Goal: Information Seeking & Learning: Check status

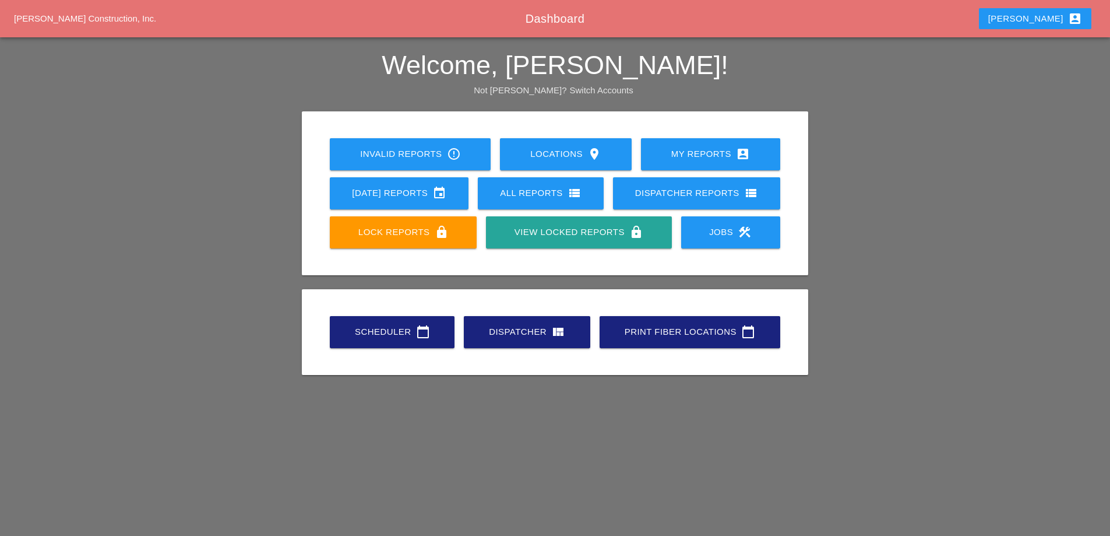
click at [399, 194] on div "[DATE] Reports event" at bounding box center [399, 193] width 101 height 14
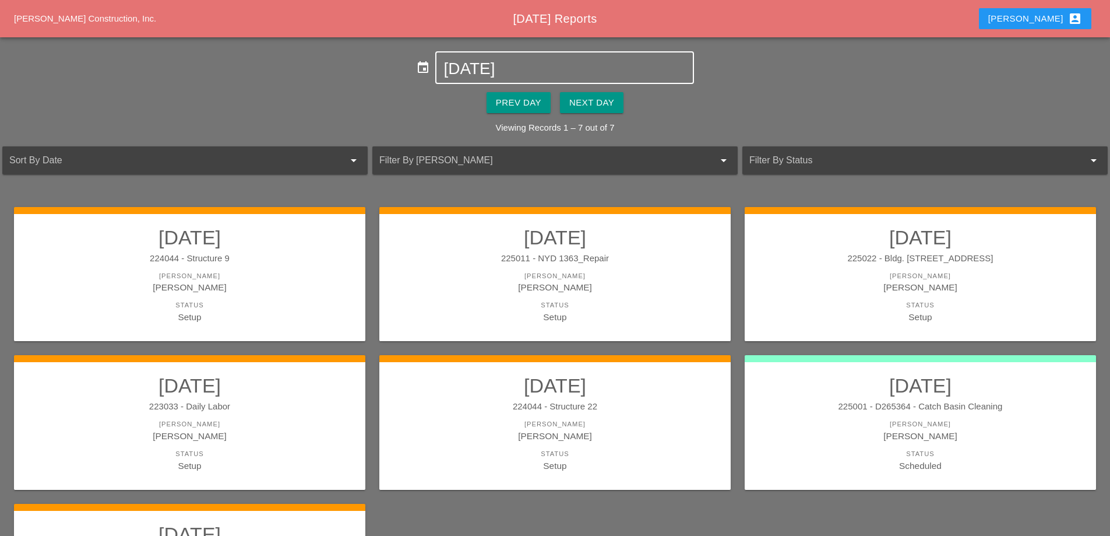
click at [502, 73] on input "[DATE]" at bounding box center [565, 68] width 242 height 19
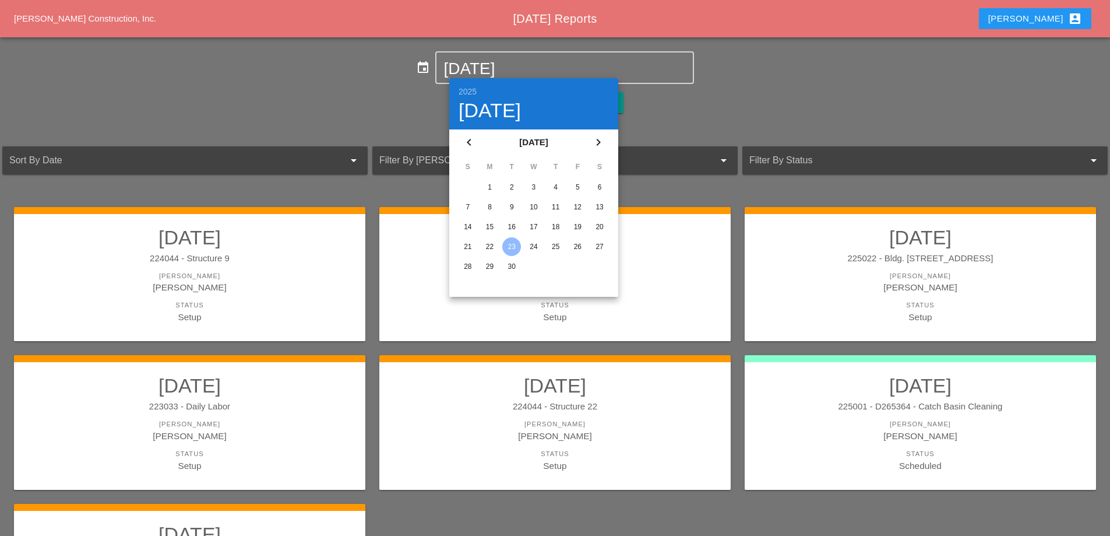
click at [493, 185] on div "1" at bounding box center [490, 187] width 19 height 19
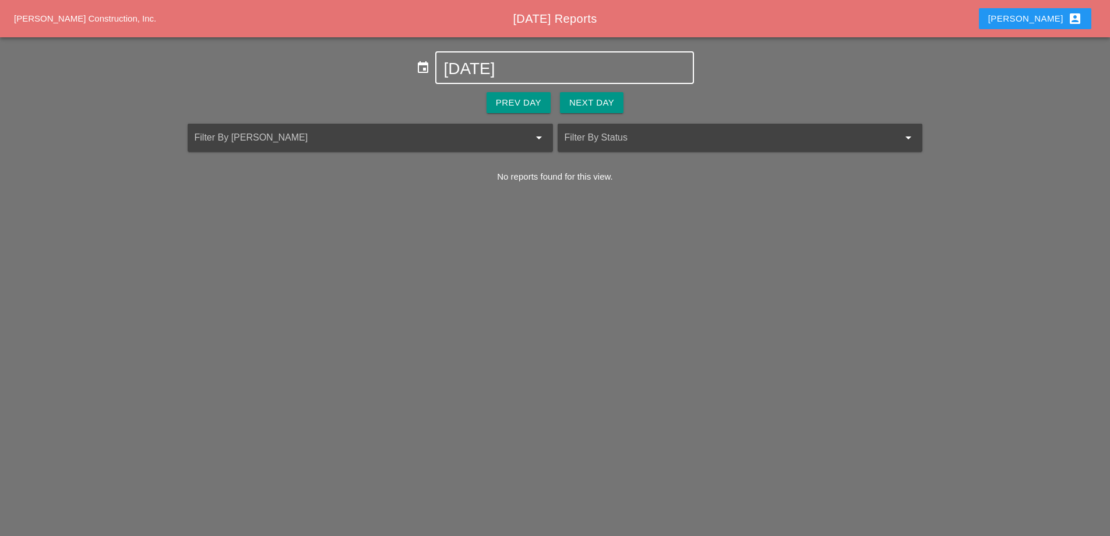
click at [522, 72] on input "[DATE]" at bounding box center [565, 68] width 242 height 19
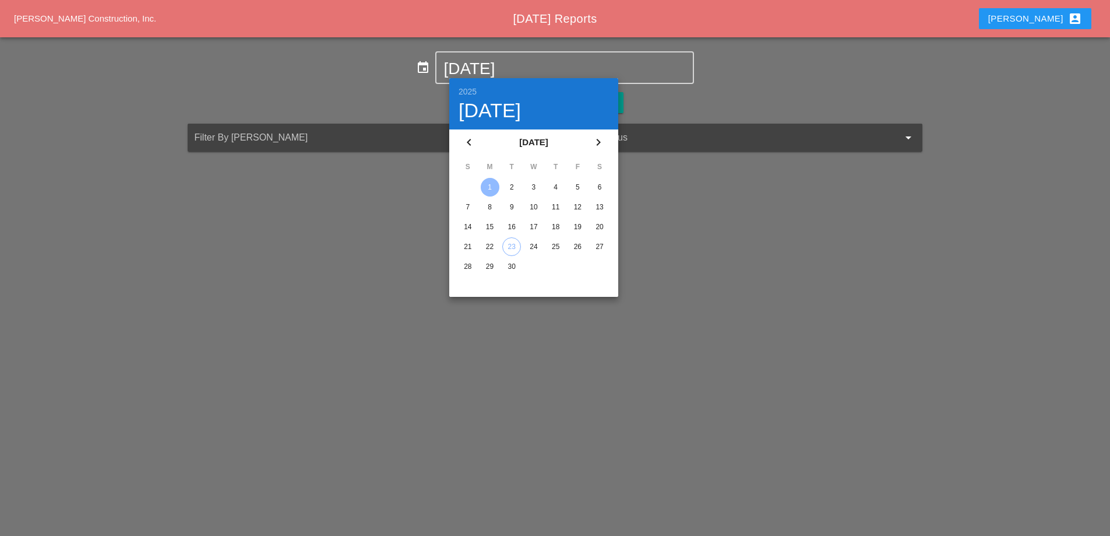
click at [508, 192] on div "2" at bounding box center [511, 187] width 19 height 19
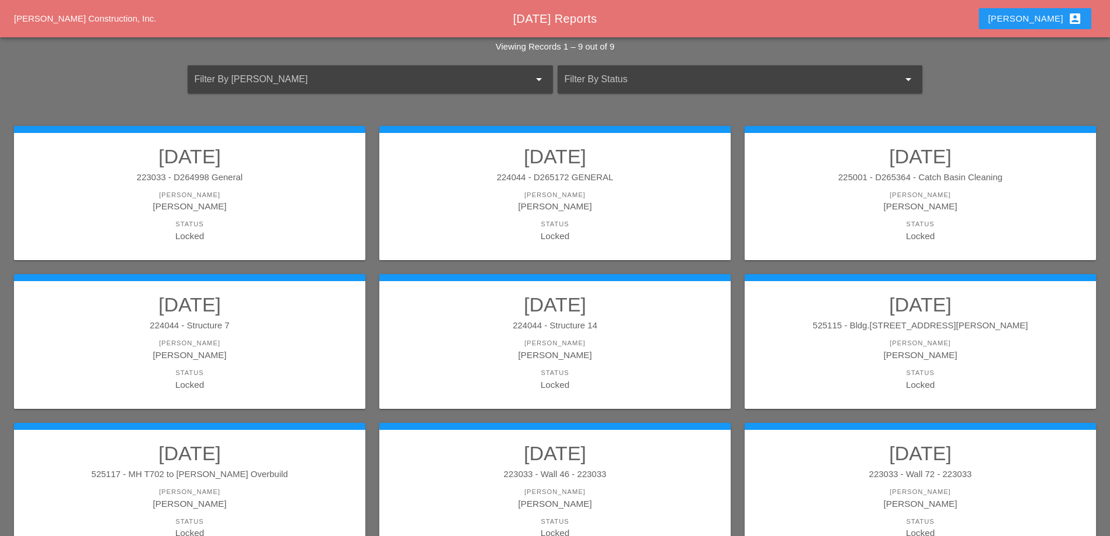
scroll to position [117, 0]
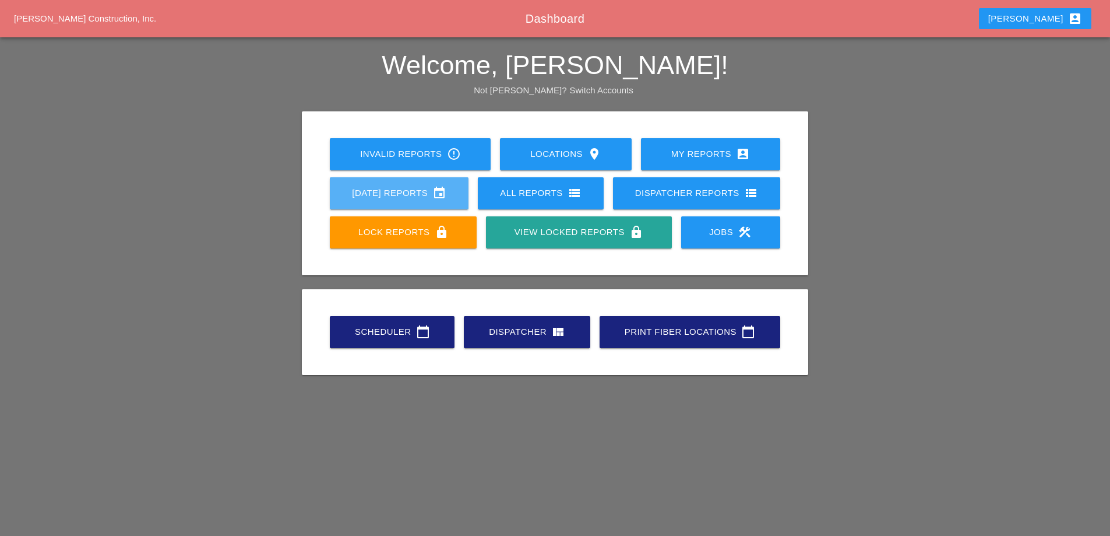
click at [389, 188] on div "[DATE] Reports event" at bounding box center [399, 193] width 101 height 14
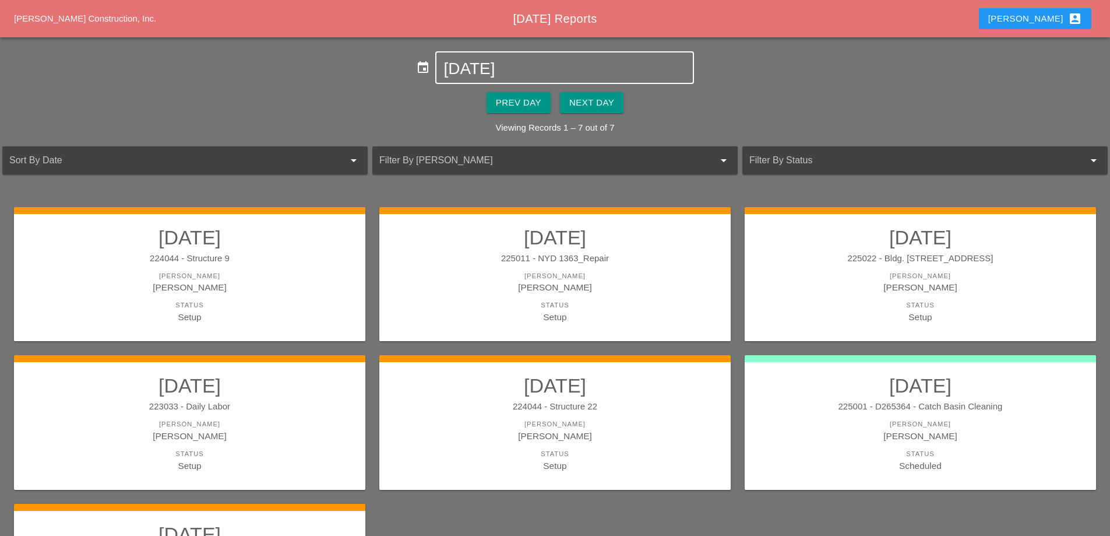
click at [497, 71] on input "[DATE]" at bounding box center [565, 68] width 242 height 19
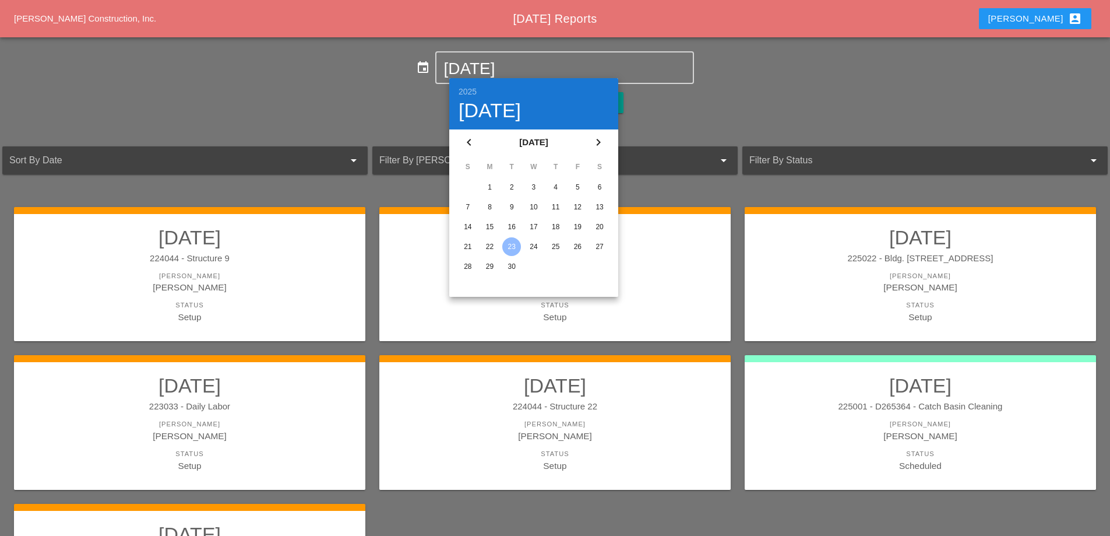
click at [516, 182] on div "2" at bounding box center [511, 187] width 19 height 19
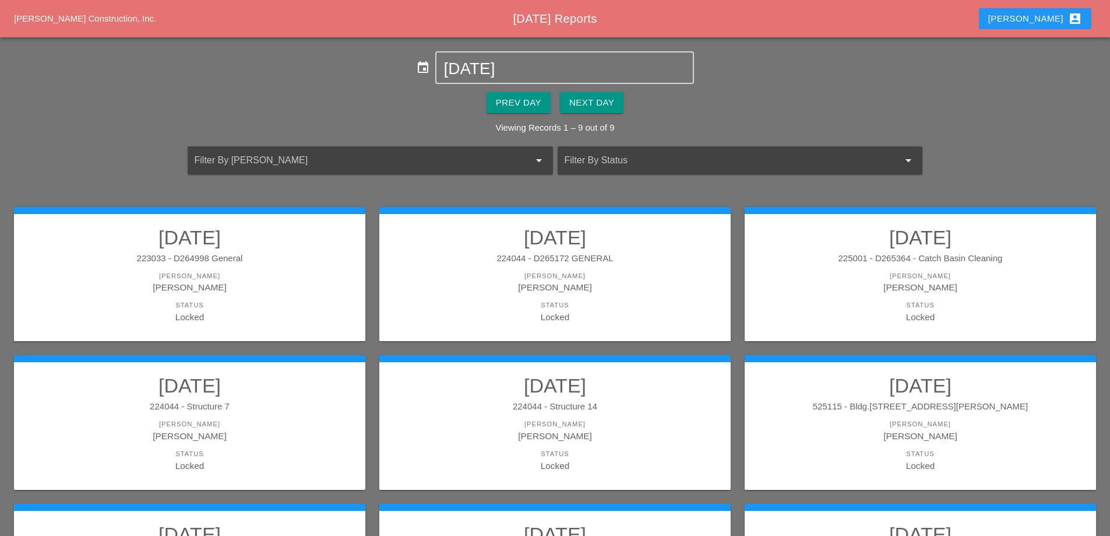
click at [240, 409] on div "224044 - Structure 7" at bounding box center [190, 406] width 328 height 13
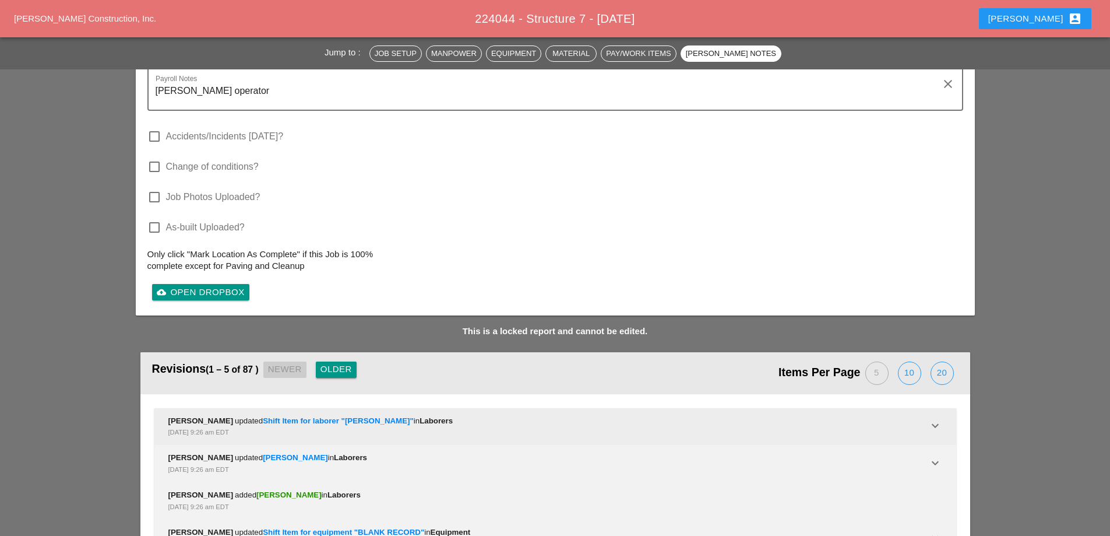
scroll to position [2493, 0]
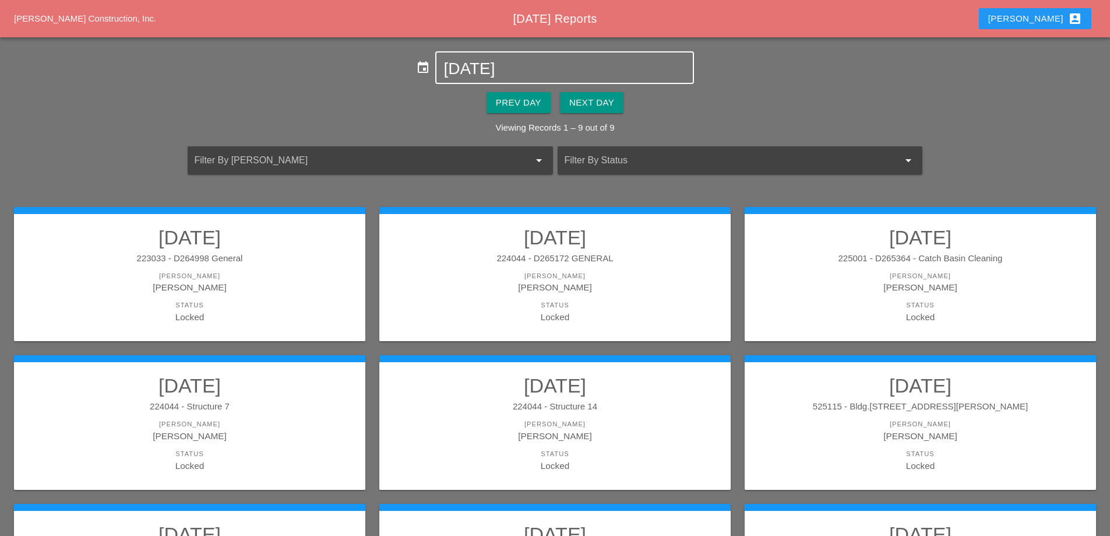
click at [486, 72] on input "[DATE]" at bounding box center [565, 68] width 242 height 19
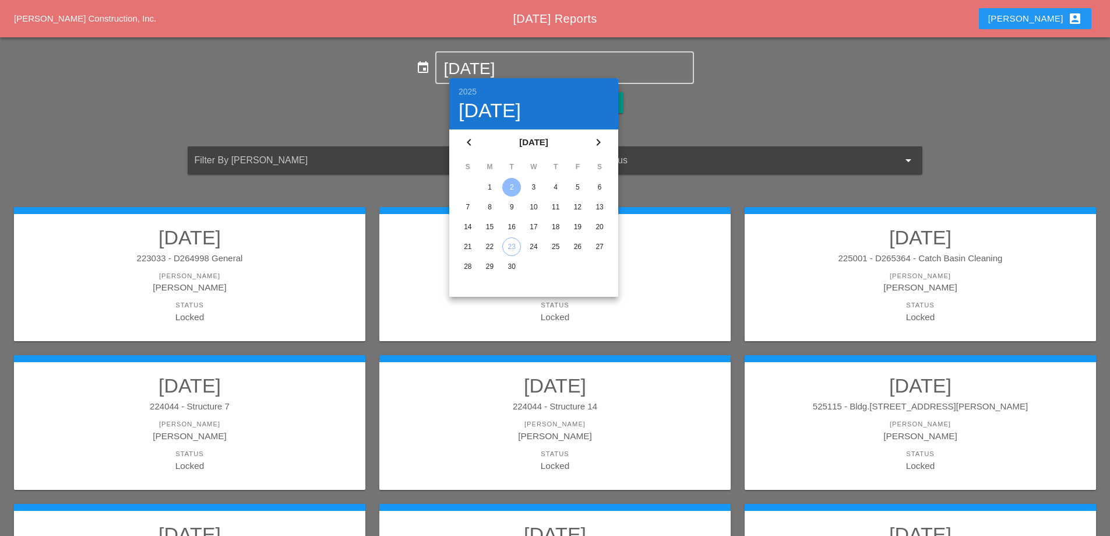
click at [536, 187] on div "3" at bounding box center [534, 187] width 19 height 19
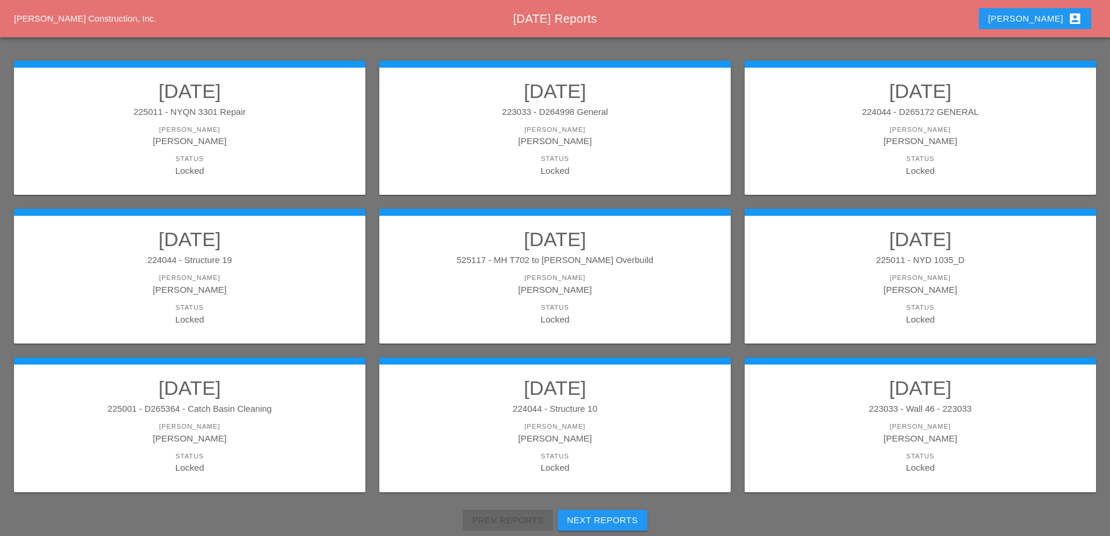
scroll to position [175, 0]
click at [600, 410] on div "224044 - Structure 10" at bounding box center [555, 408] width 328 height 13
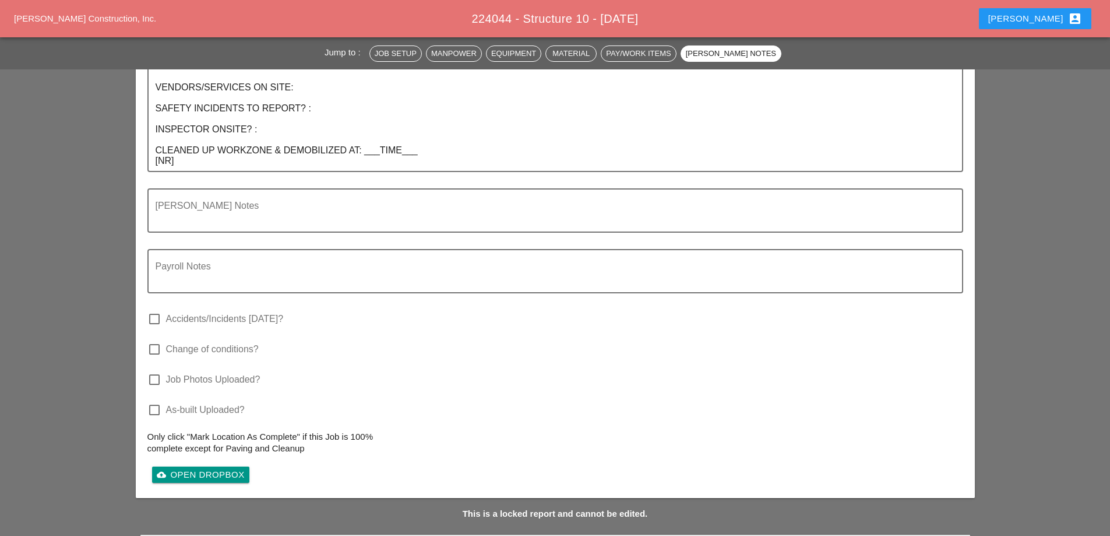
scroll to position [2157, 0]
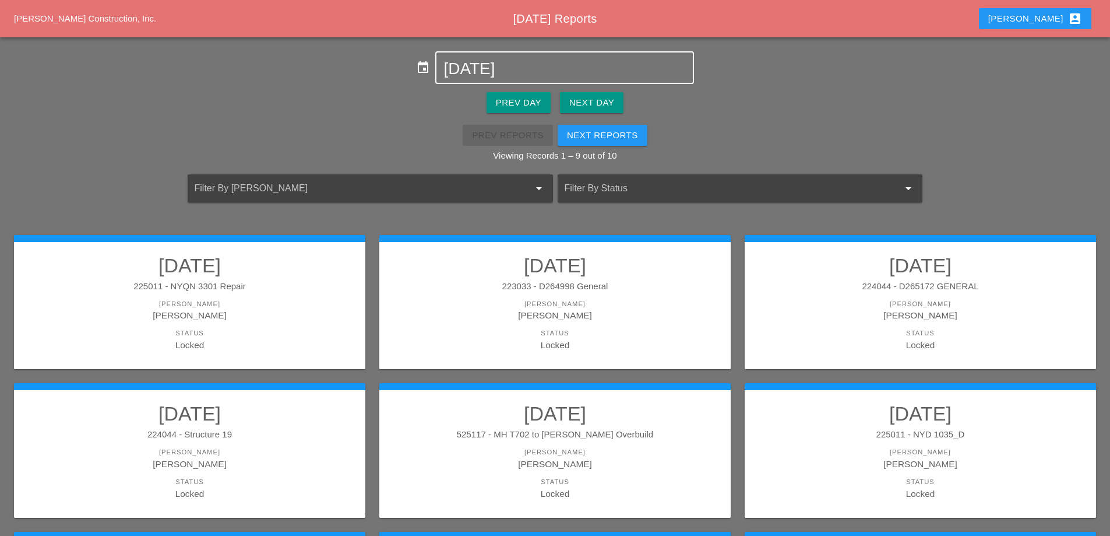
click at [540, 69] on input "09-03-2025" at bounding box center [565, 68] width 242 height 19
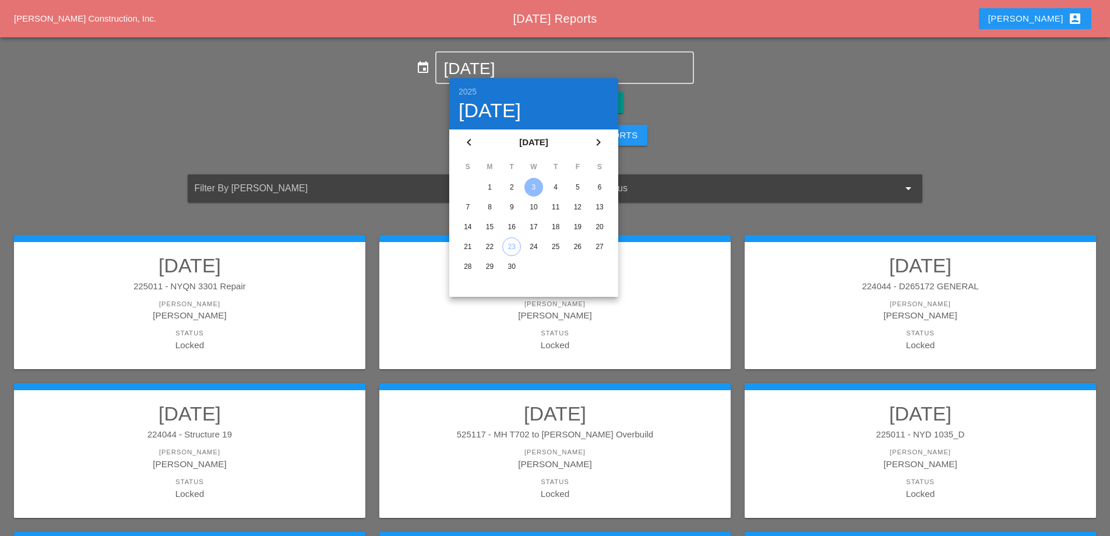
drag, startPoint x: 681, startPoint y: 91, endPoint x: 658, endPoint y: 103, distance: 26.3
click at [680, 94] on div "Prev Day Next Day" at bounding box center [555, 102] width 1110 height 37
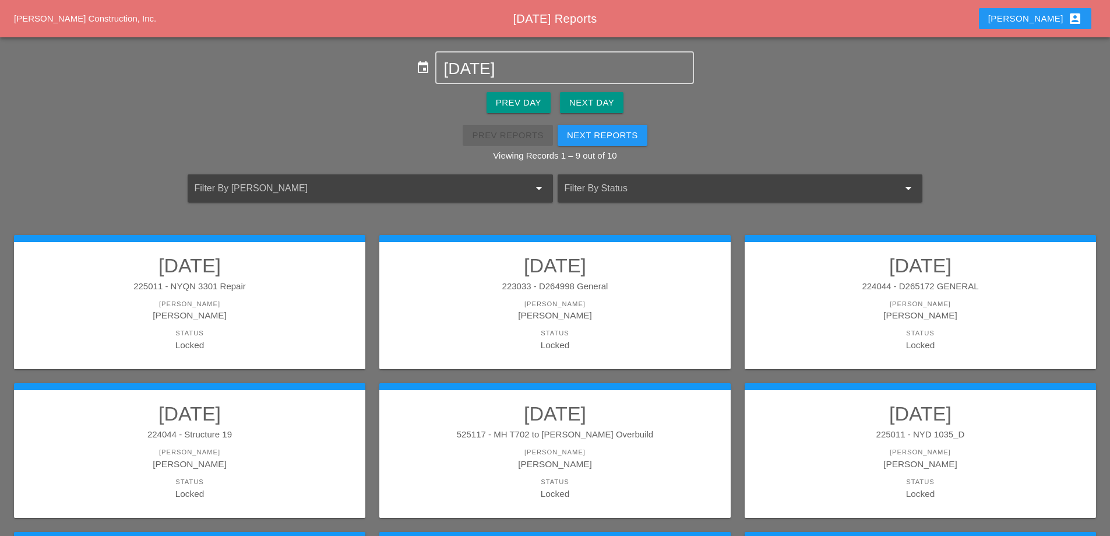
click at [615, 103] on button "Next Day" at bounding box center [592, 102] width 64 height 21
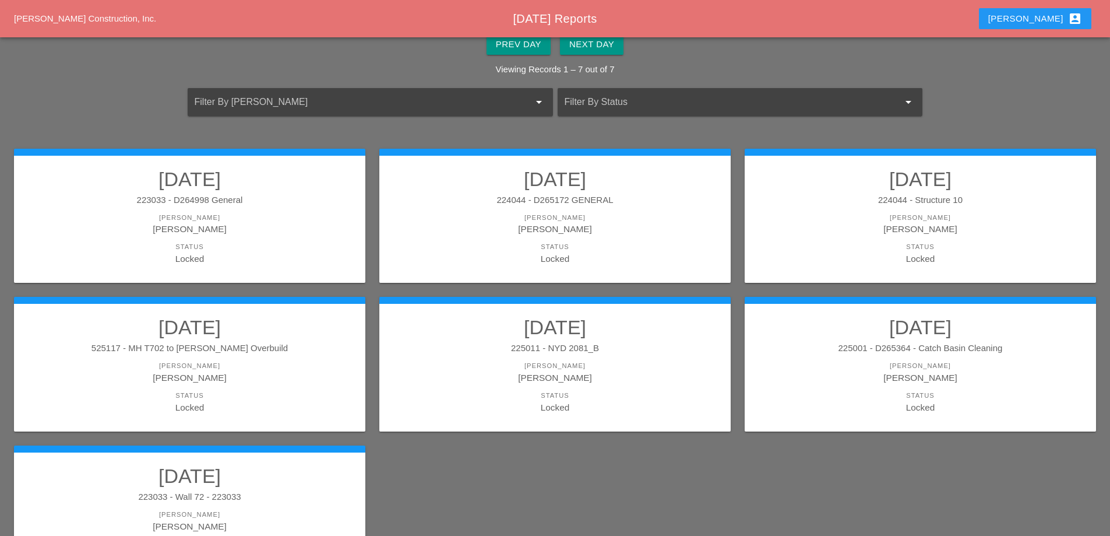
scroll to position [117, 0]
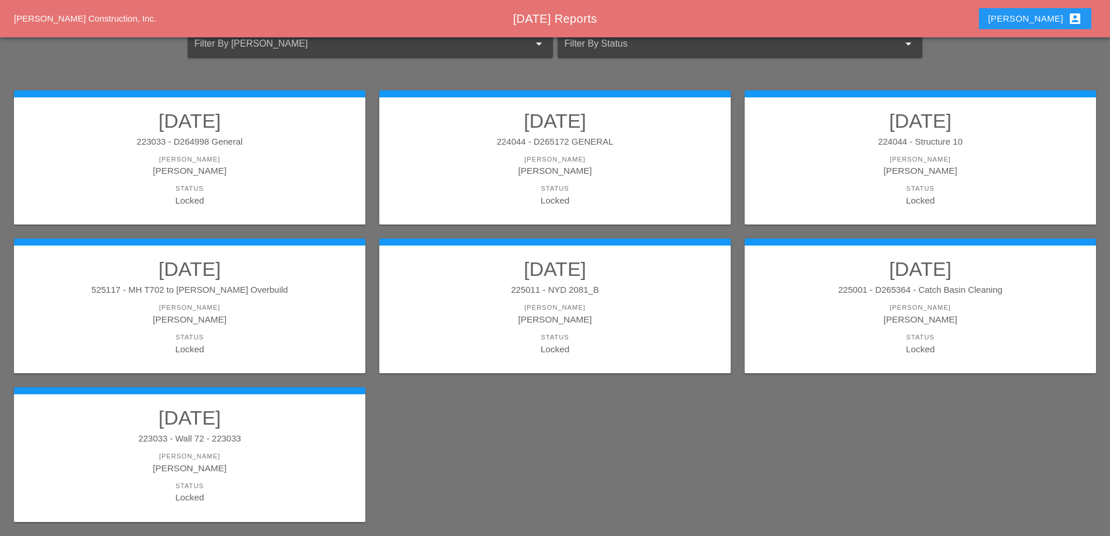
click at [852, 143] on div "224044 - Structure 10" at bounding box center [921, 141] width 328 height 13
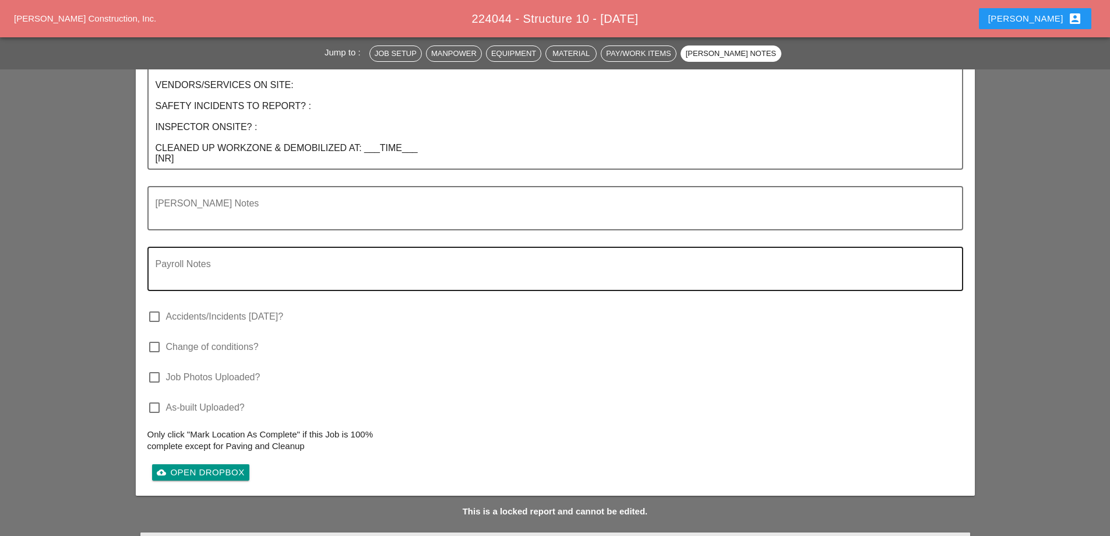
scroll to position [2040, 0]
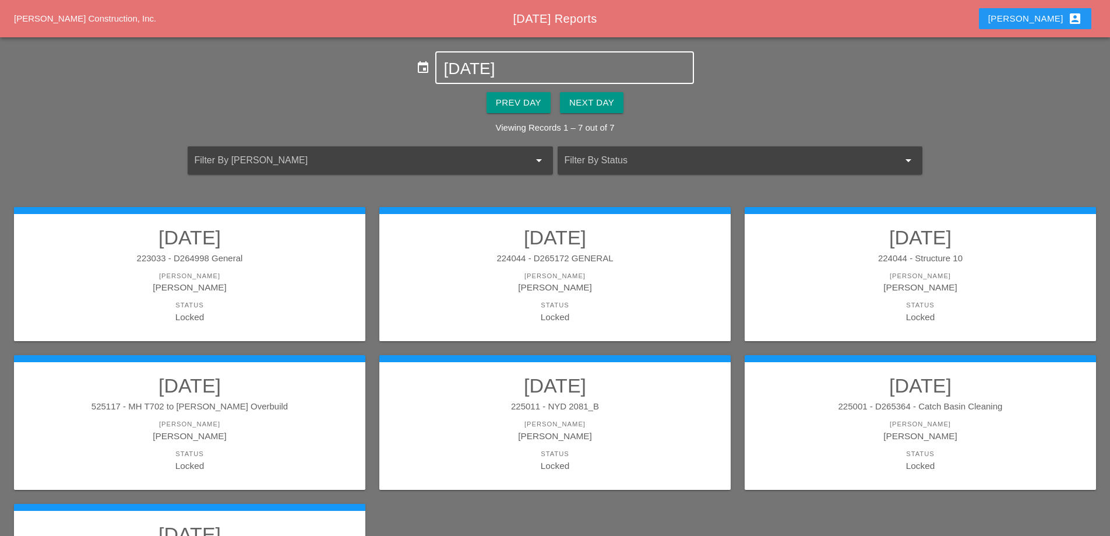
click at [525, 76] on input "09-04-2025" at bounding box center [565, 68] width 242 height 19
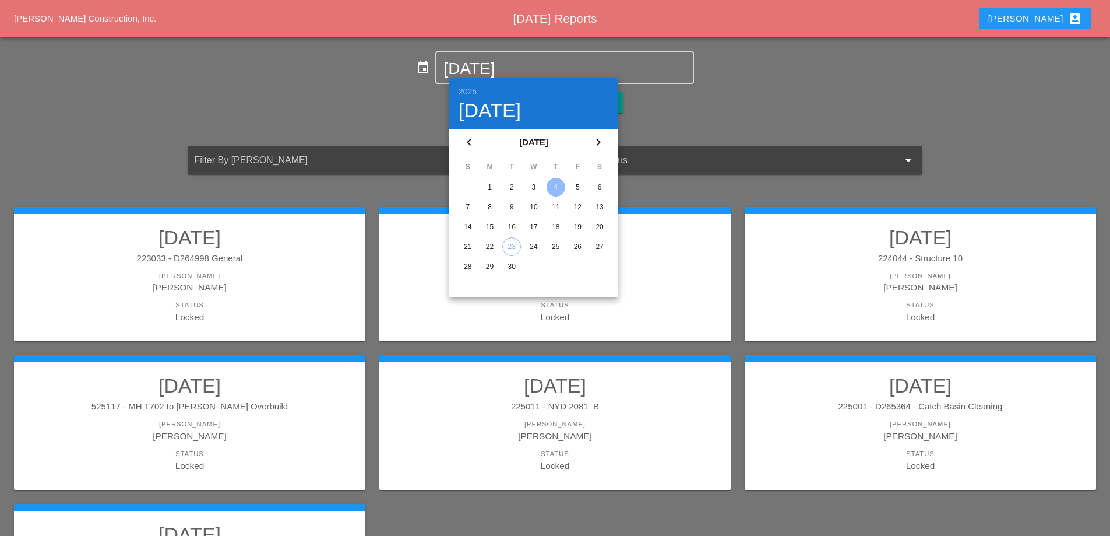
click at [578, 189] on div "5" at bounding box center [577, 187] width 19 height 19
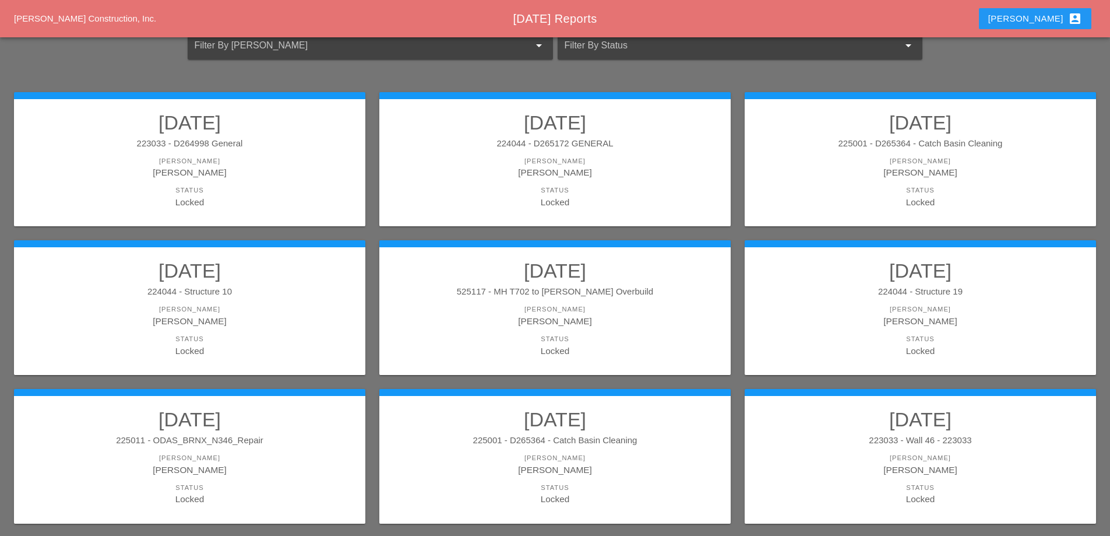
scroll to position [117, 0]
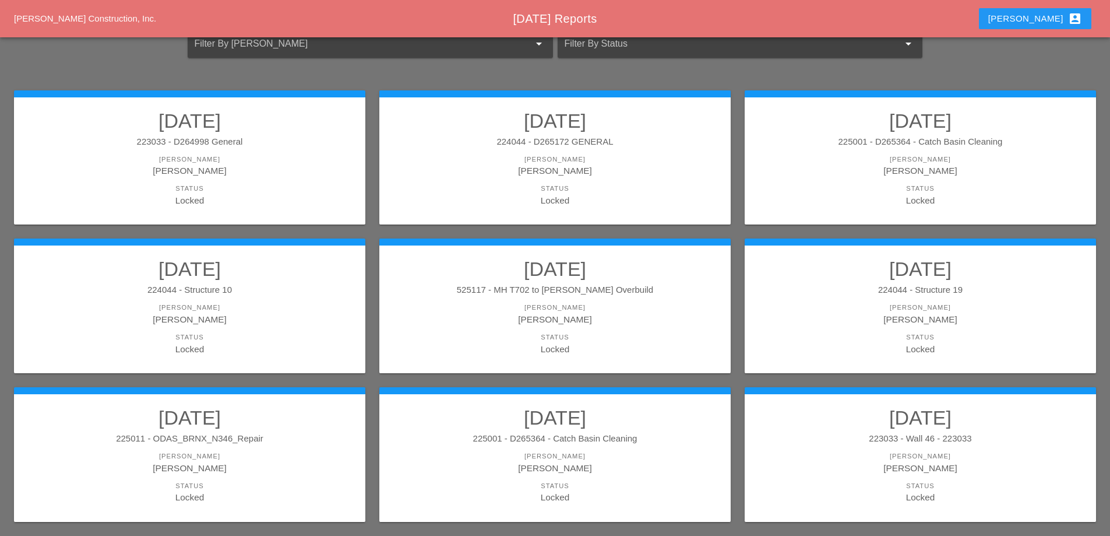
click at [297, 287] on div "224044 - Structure 10" at bounding box center [190, 289] width 328 height 13
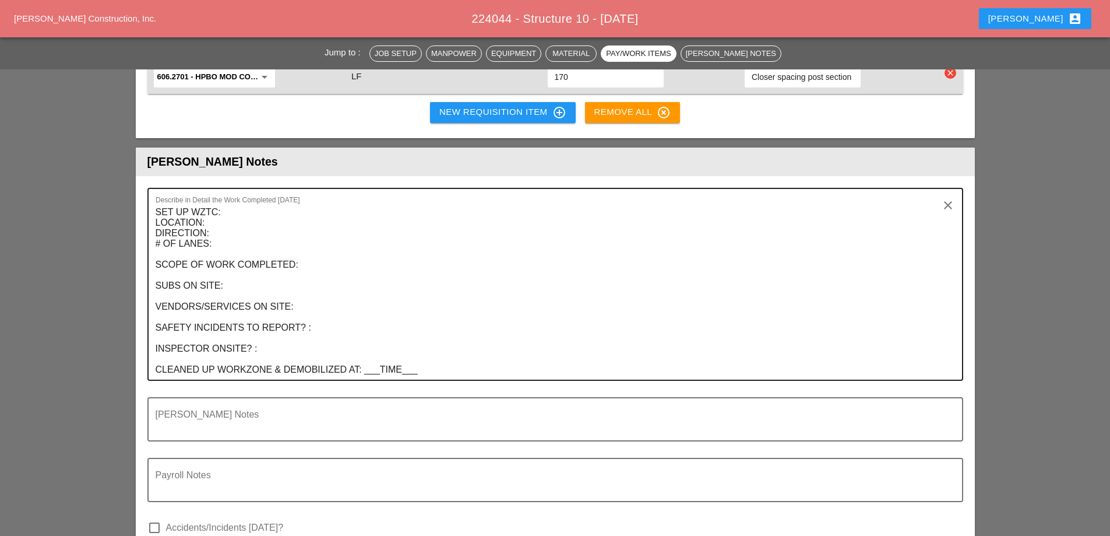
scroll to position [1982, 0]
